Goal: Connect with others

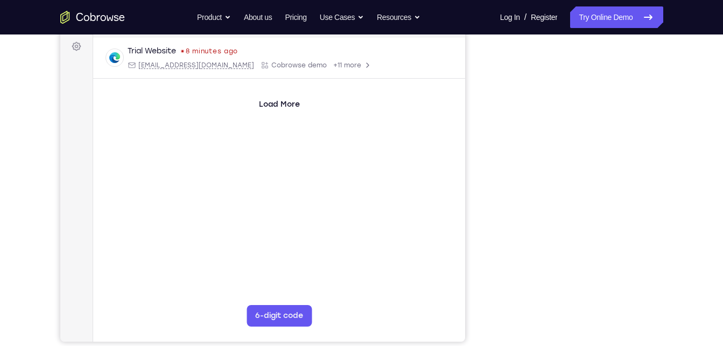
scroll to position [160, 0]
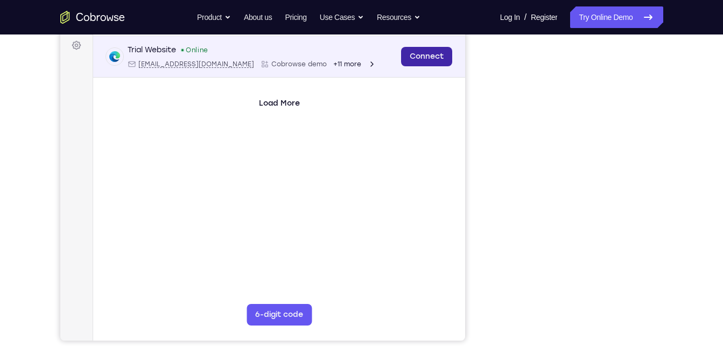
click at [421, 58] on link "Connect" at bounding box center [426, 56] width 51 height 19
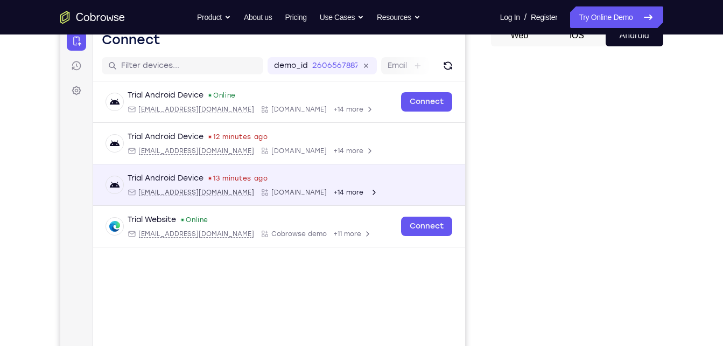
scroll to position [114, 0]
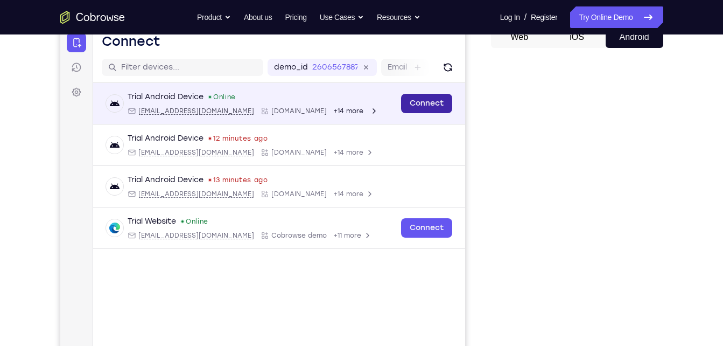
click at [408, 102] on link "Connect" at bounding box center [426, 103] width 51 height 19
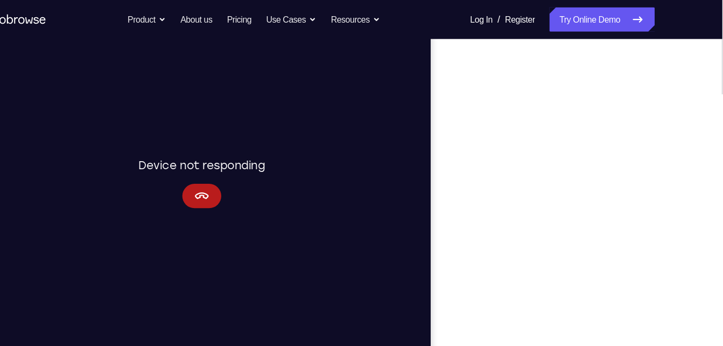
scroll to position [159, 0]
